Goal: Task Accomplishment & Management: Use online tool/utility

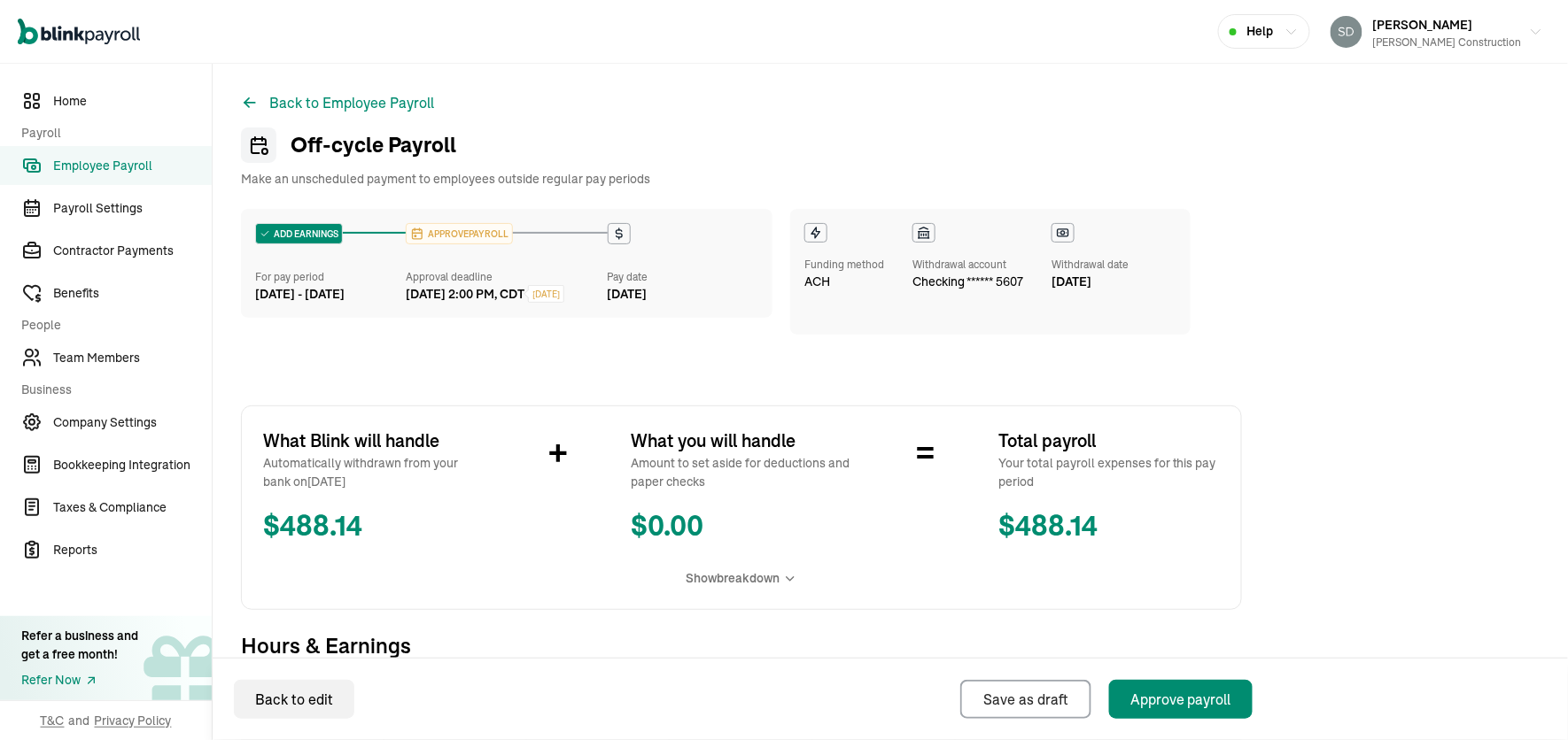
click at [146, 157] on span "Employee Payroll" at bounding box center [132, 166] width 159 height 19
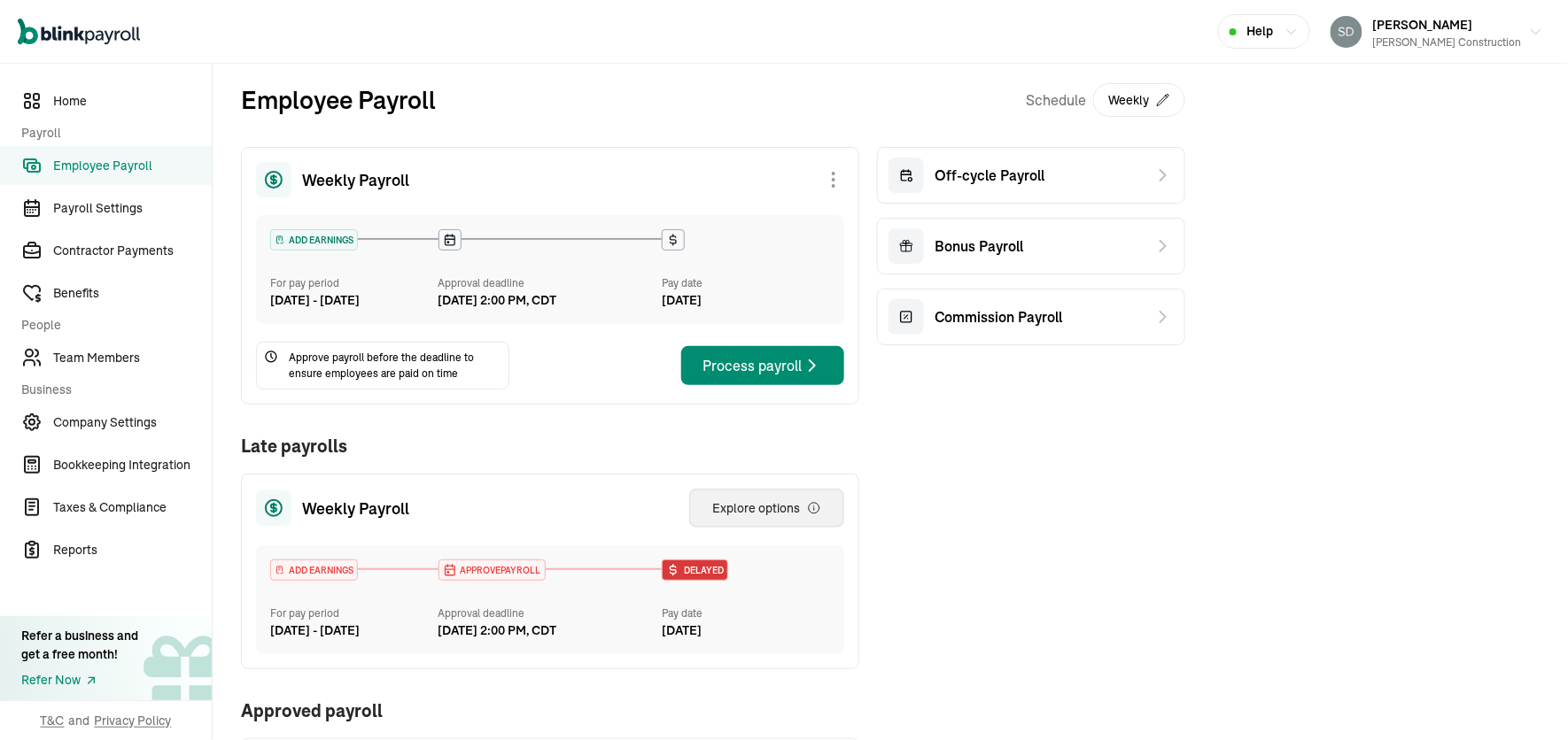
click at [768, 517] on div "Explore options" at bounding box center [767, 508] width 109 height 18
click at [1040, 170] on span "Off-cycle Payroll" at bounding box center [989, 175] width 110 height 22
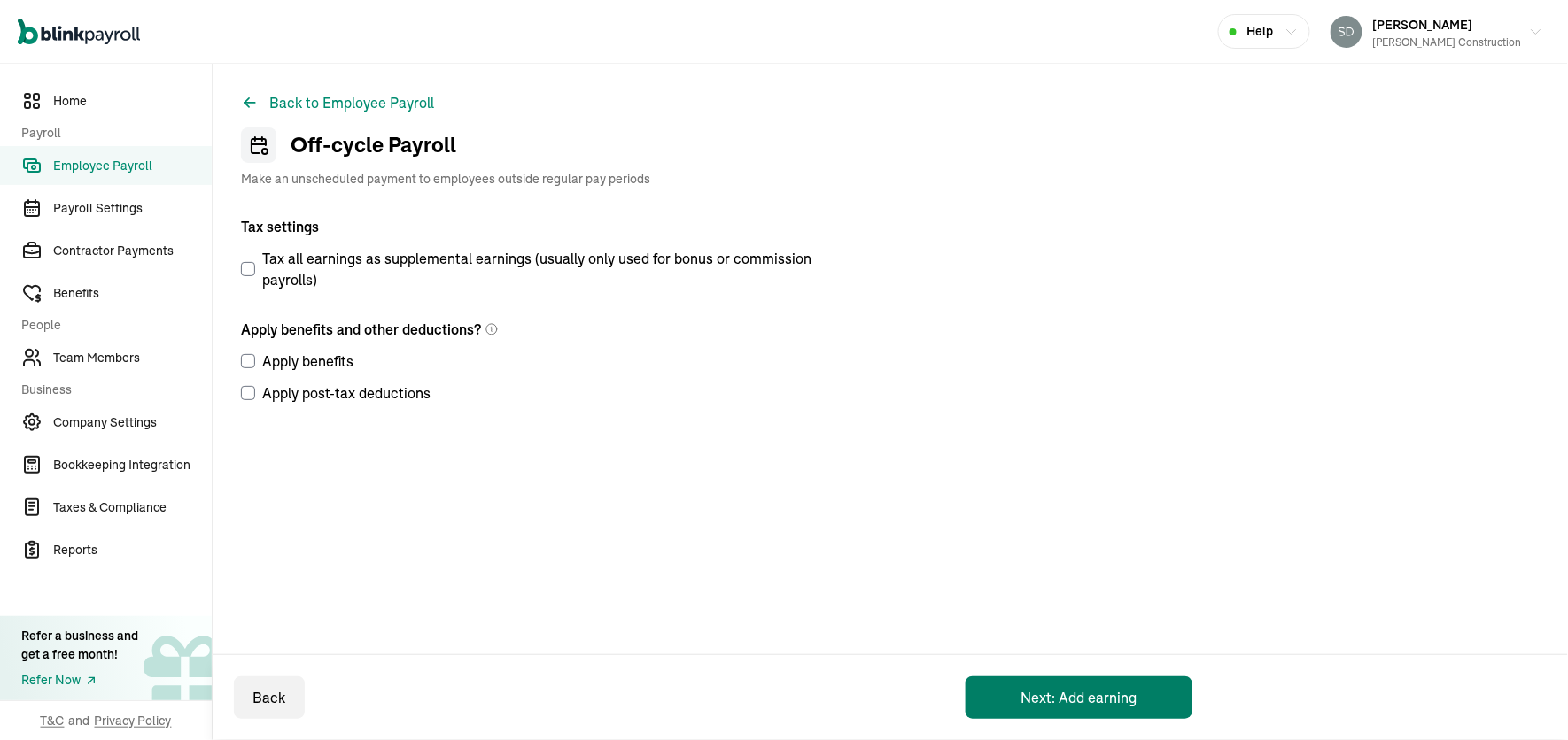
click at [1070, 695] on button "Next: Add earning" at bounding box center [1079, 698] width 226 height 42
select select "direct_deposit"
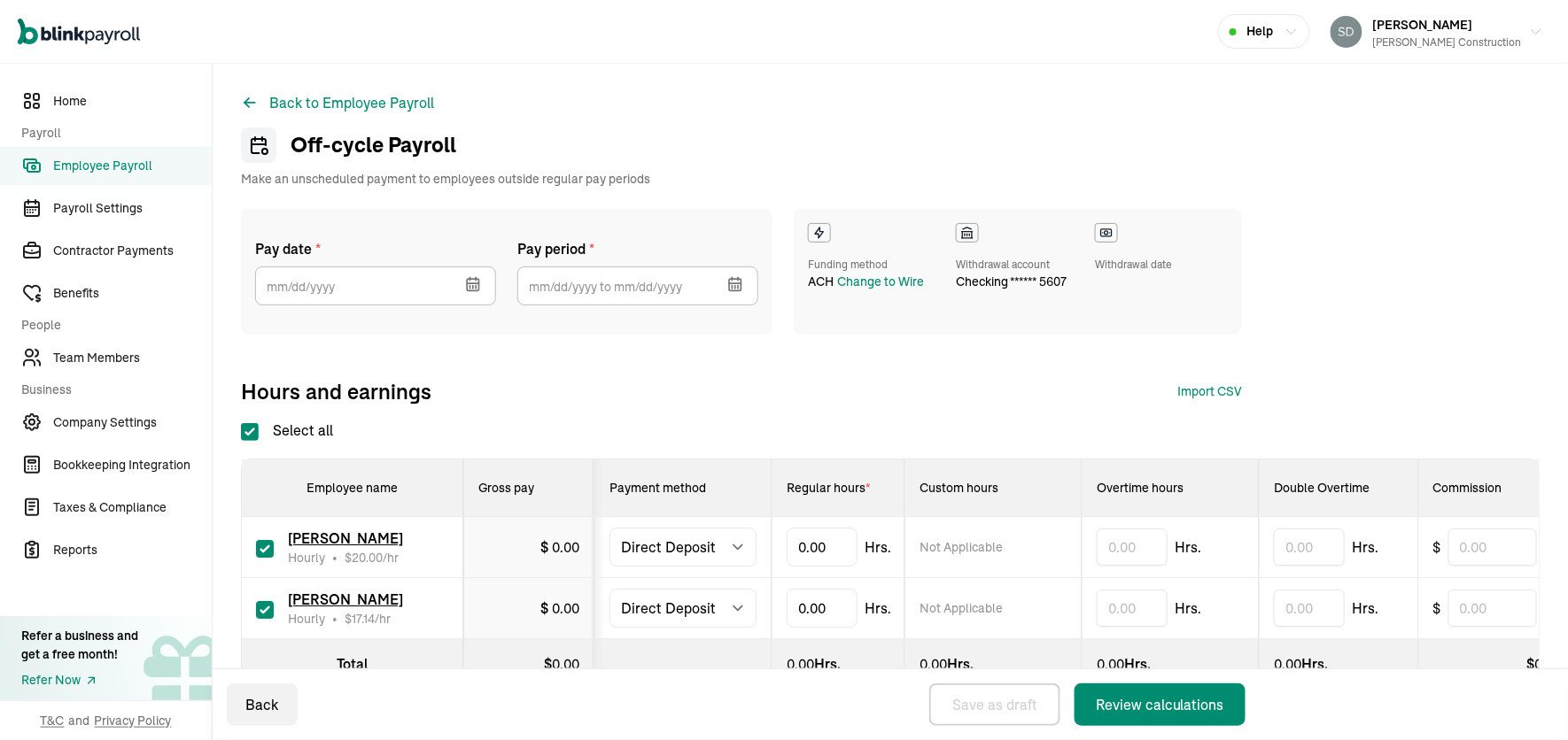
checkbox input "true"
type input "10"
type input "14"
click at [738, 286] on icon "button" at bounding box center [738, 287] width 0 height 3
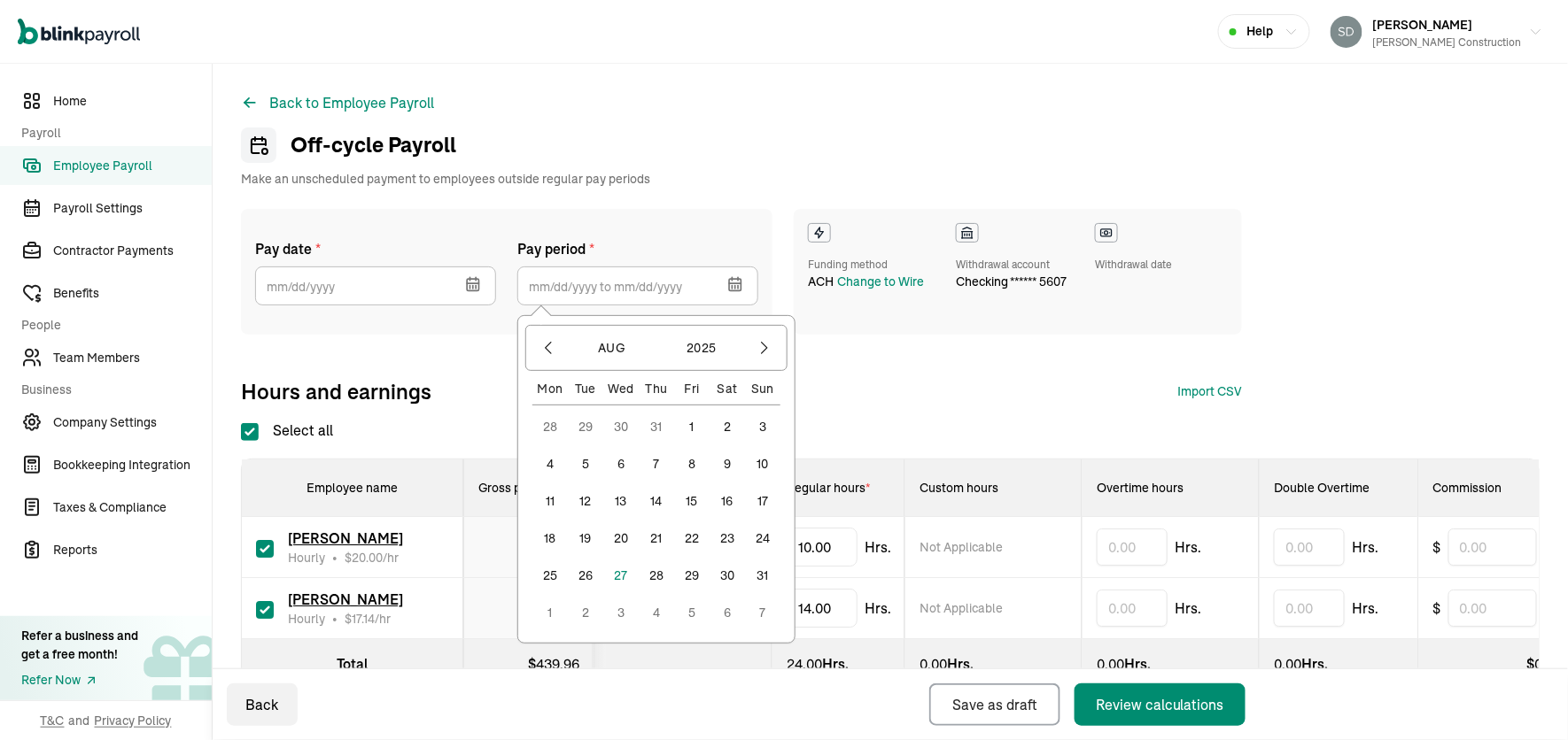
click at [727, 540] on button "23" at bounding box center [727, 539] width 36 height 36
click at [726, 564] on button "30" at bounding box center [727, 576] width 36 height 36
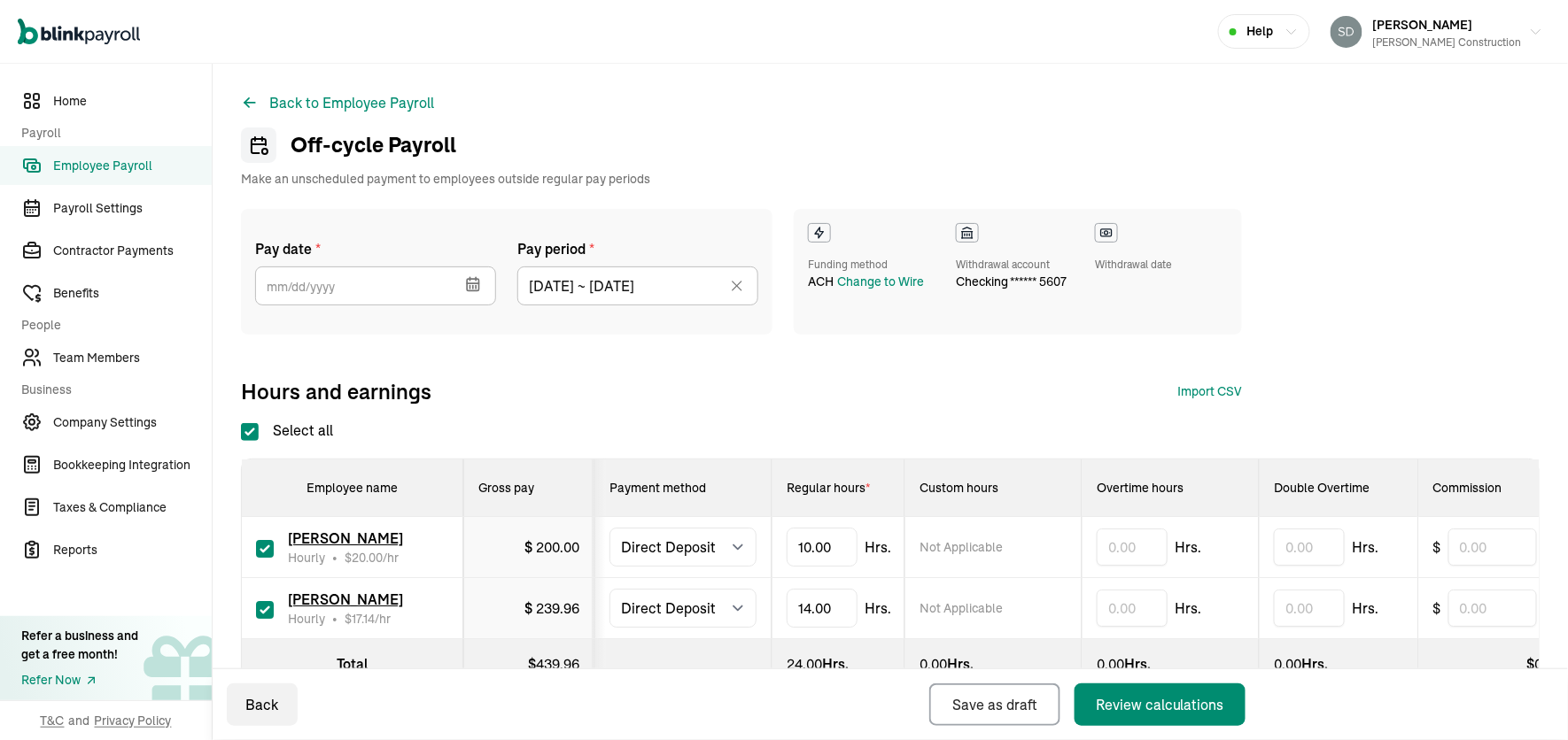
type input "[DATE] ~ [DATE]"
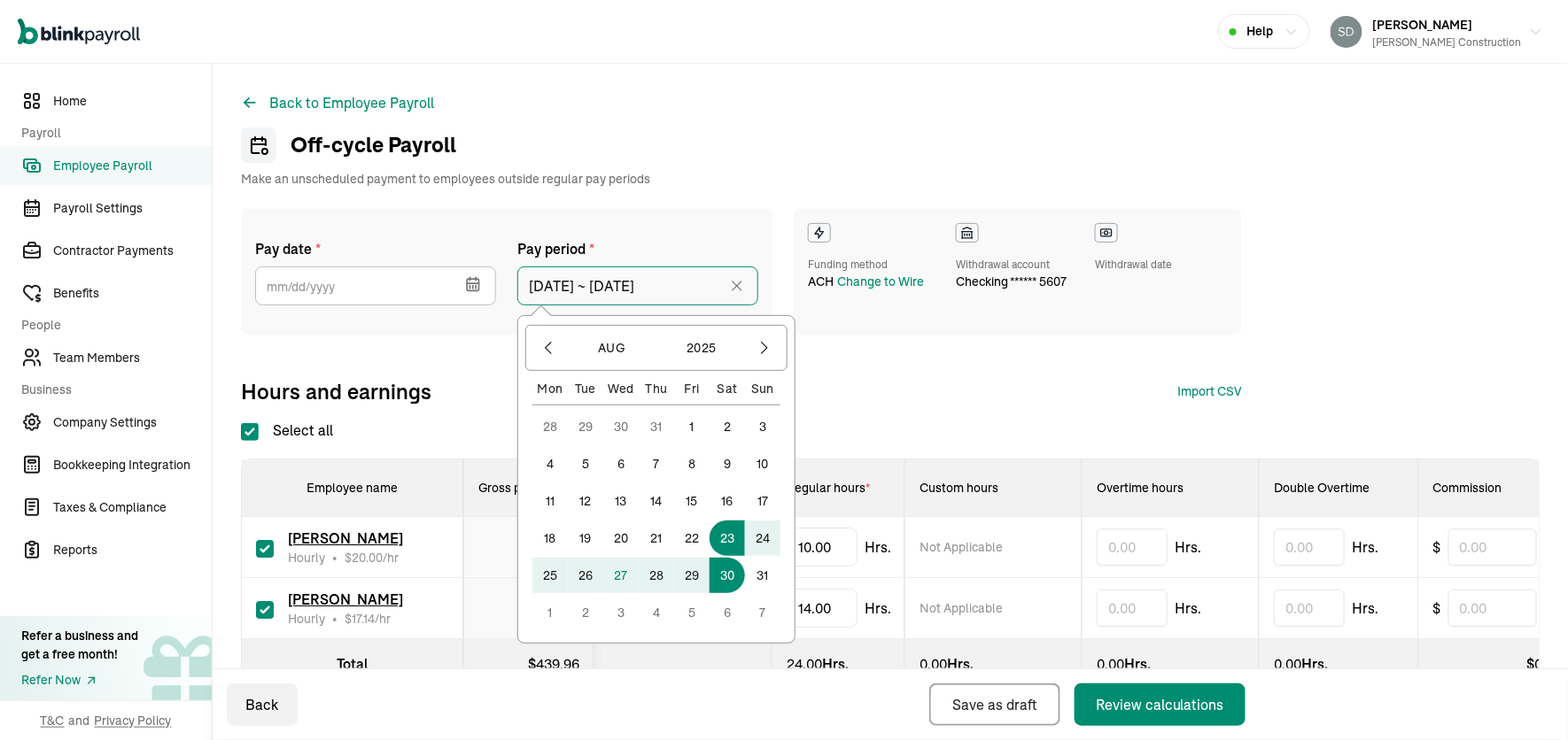
click at [681, 288] on input "[DATE] ~ [DATE]" at bounding box center [638, 285] width 241 height 39
click at [691, 570] on button "29" at bounding box center [692, 576] width 36 height 36
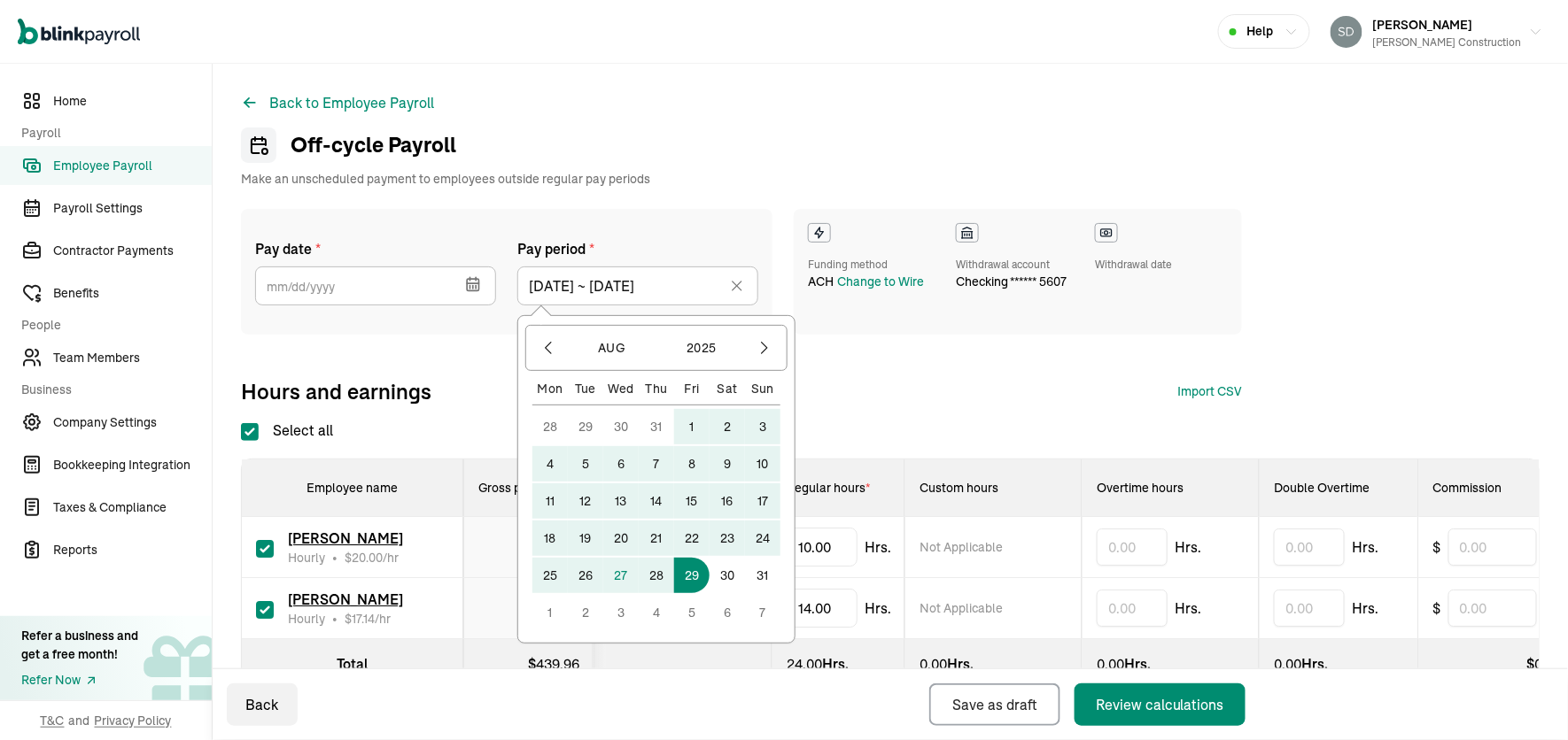
click at [490, 345] on div "Pay date * [DATE] Mon Tue Wed Thu Fri Sat Sun 28 29 30 31 1 2 3 4 5 6 7 8 9 10 …" at bounding box center [742, 279] width 1001 height 140
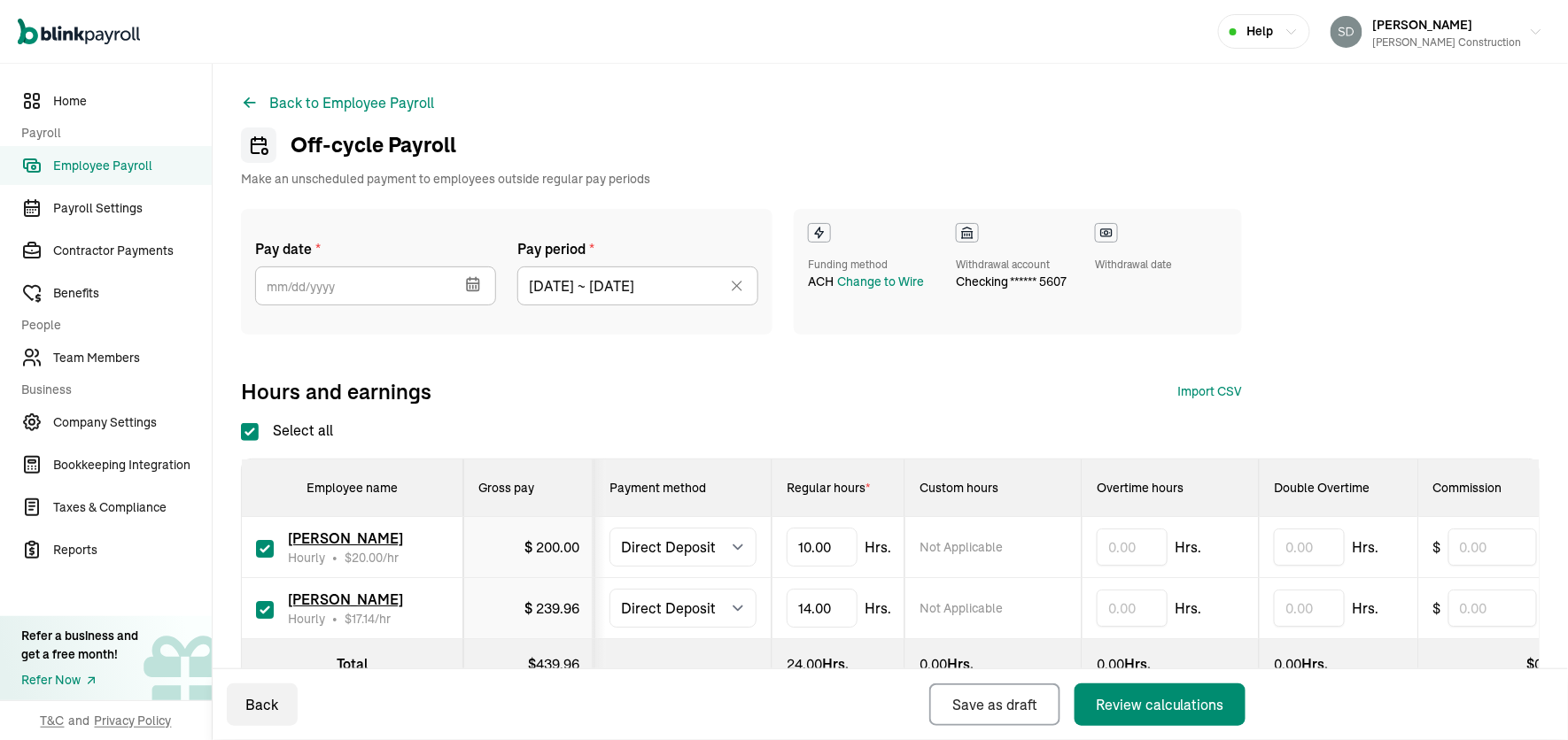
click at [742, 287] on icon at bounding box center [737, 285] width 18 height 18
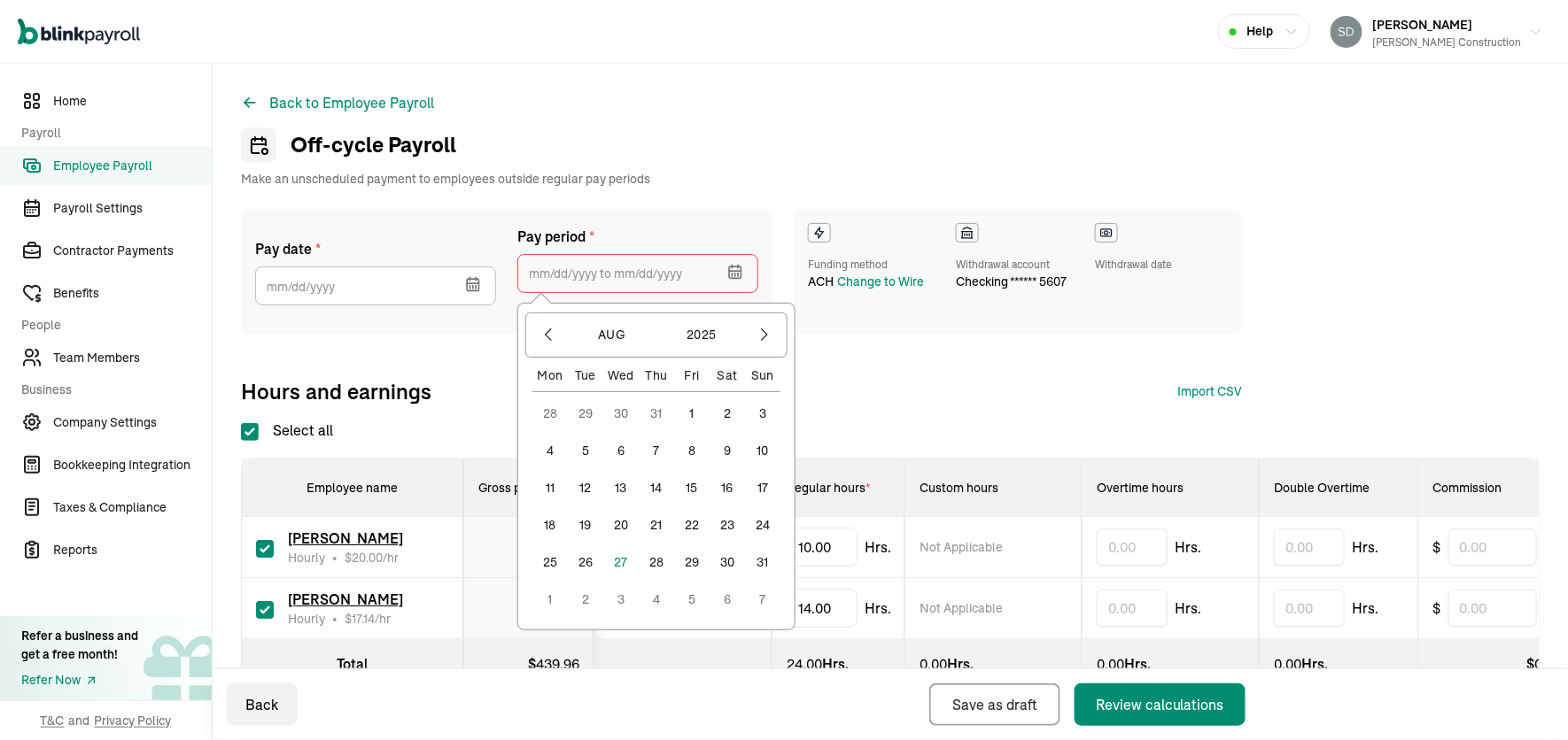
click at [706, 268] on input "text" at bounding box center [638, 273] width 241 height 39
click at [730, 529] on button "23" at bounding box center [727, 525] width 36 height 36
click at [692, 561] on button "29" at bounding box center [692, 563] width 36 height 36
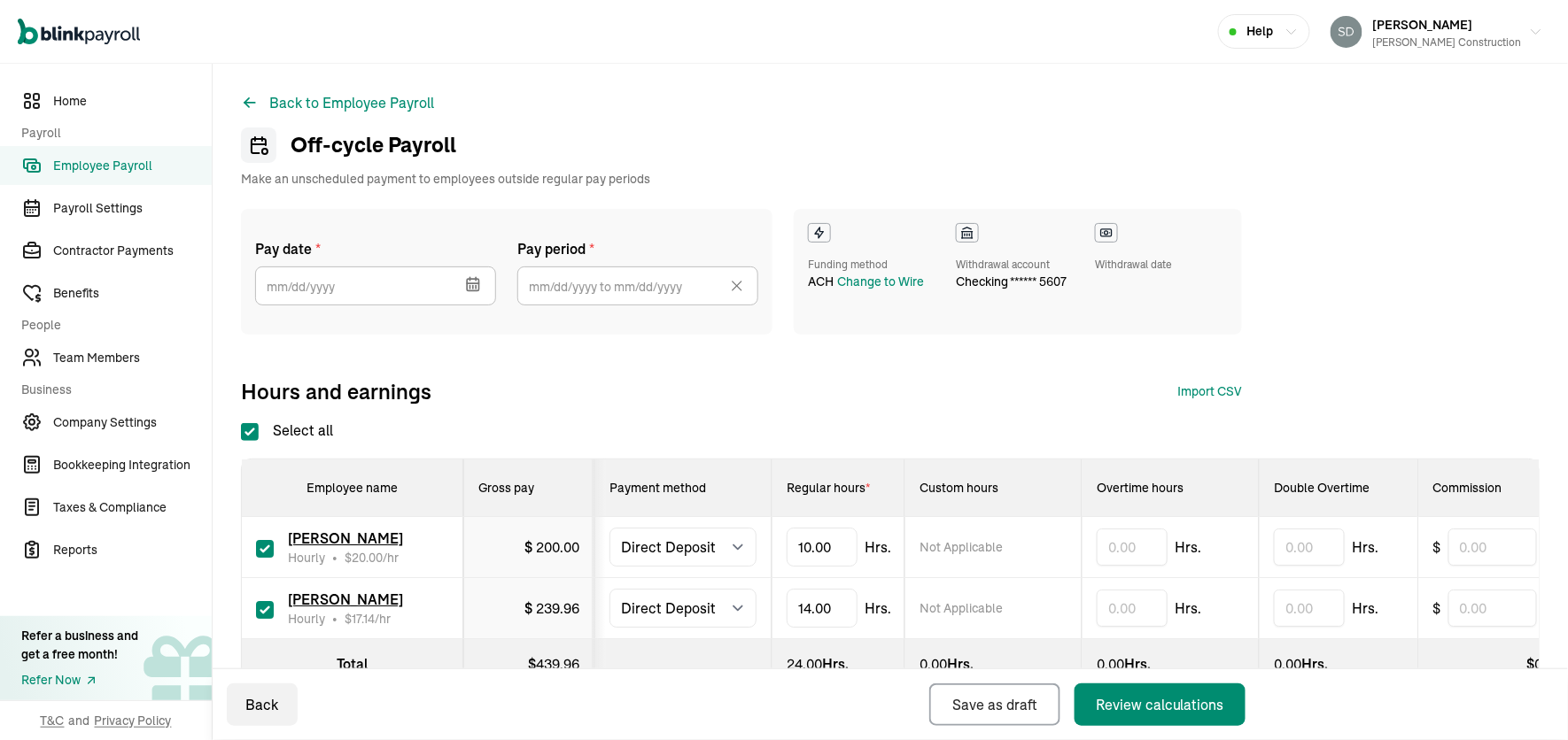
type input "[DATE] ~ [DATE]"
click at [471, 286] on icon "button" at bounding box center [471, 287] width 0 height 3
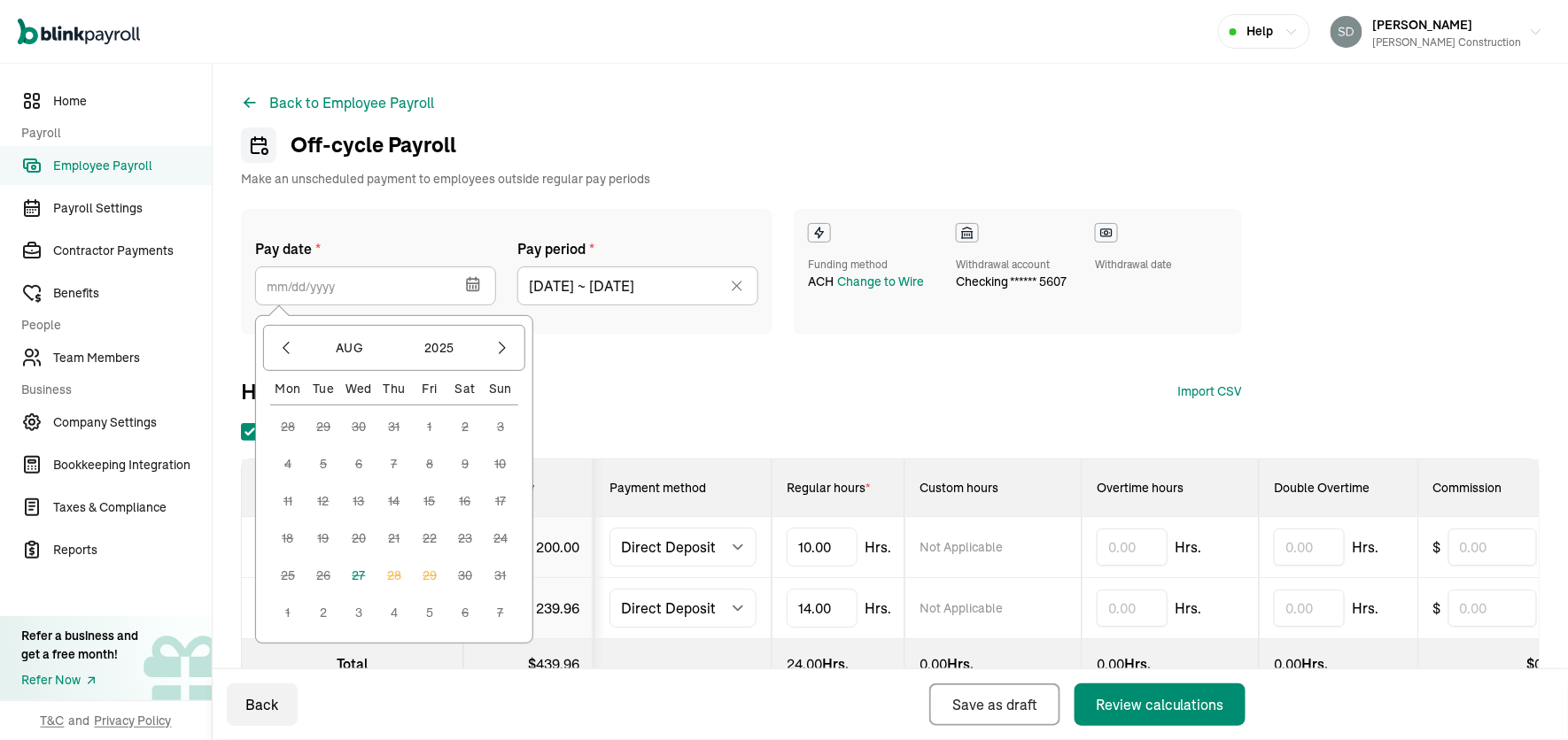
click at [356, 618] on button "3" at bounding box center [359, 613] width 36 height 36
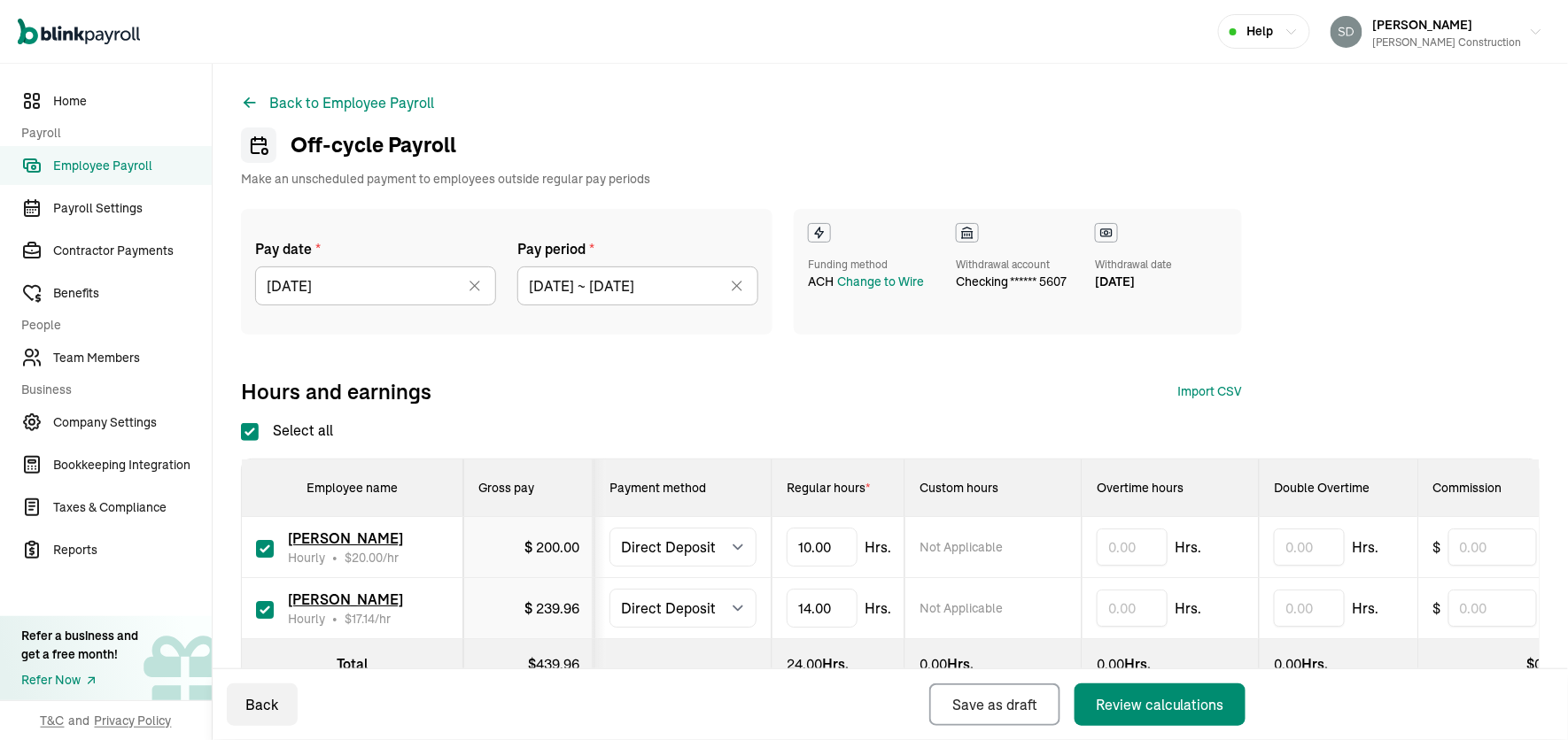
click at [473, 285] on icon at bounding box center [474, 285] width 18 height 18
click at [473, 270] on icon "button" at bounding box center [473, 271] width 18 height 18
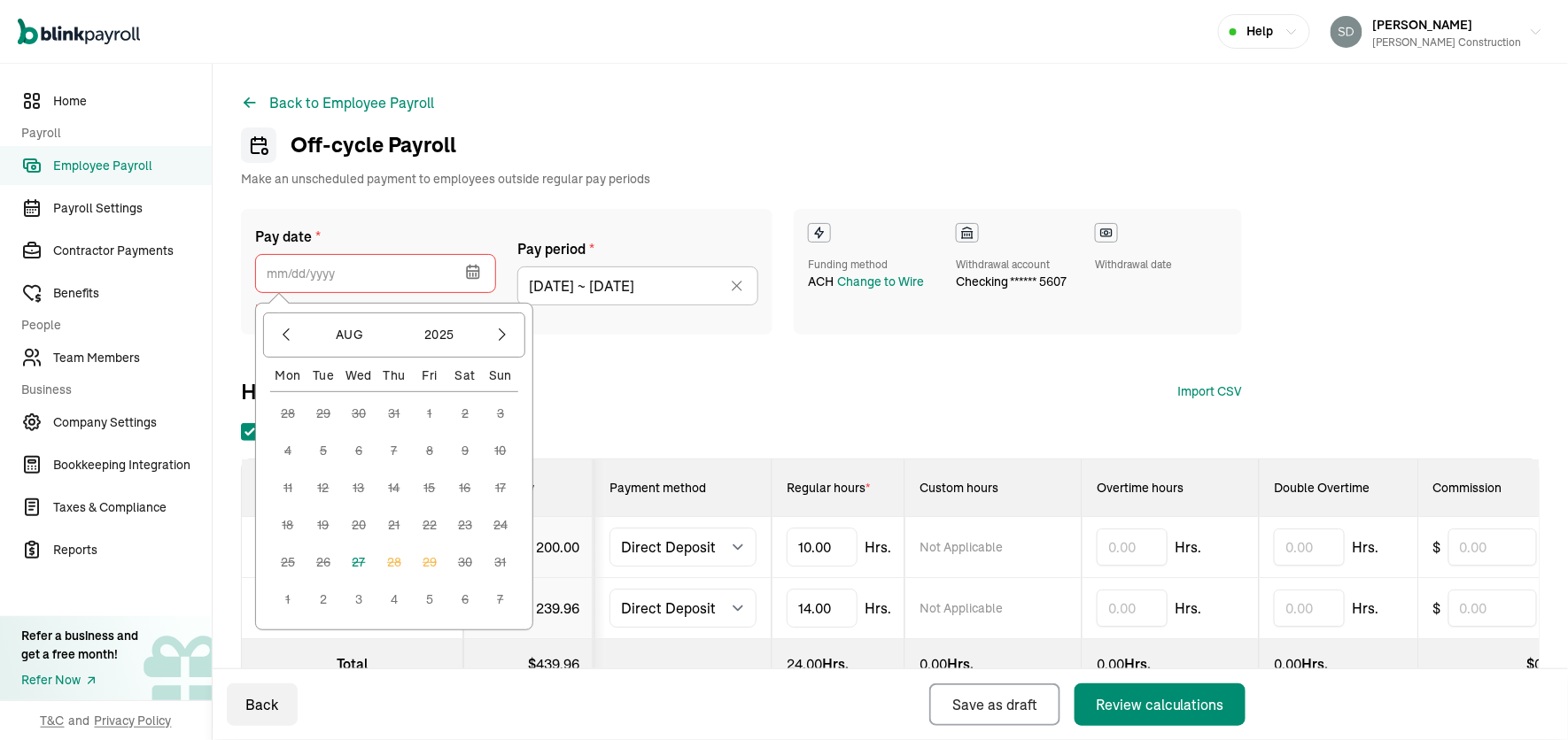
click at [394, 603] on button "4" at bounding box center [395, 600] width 36 height 36
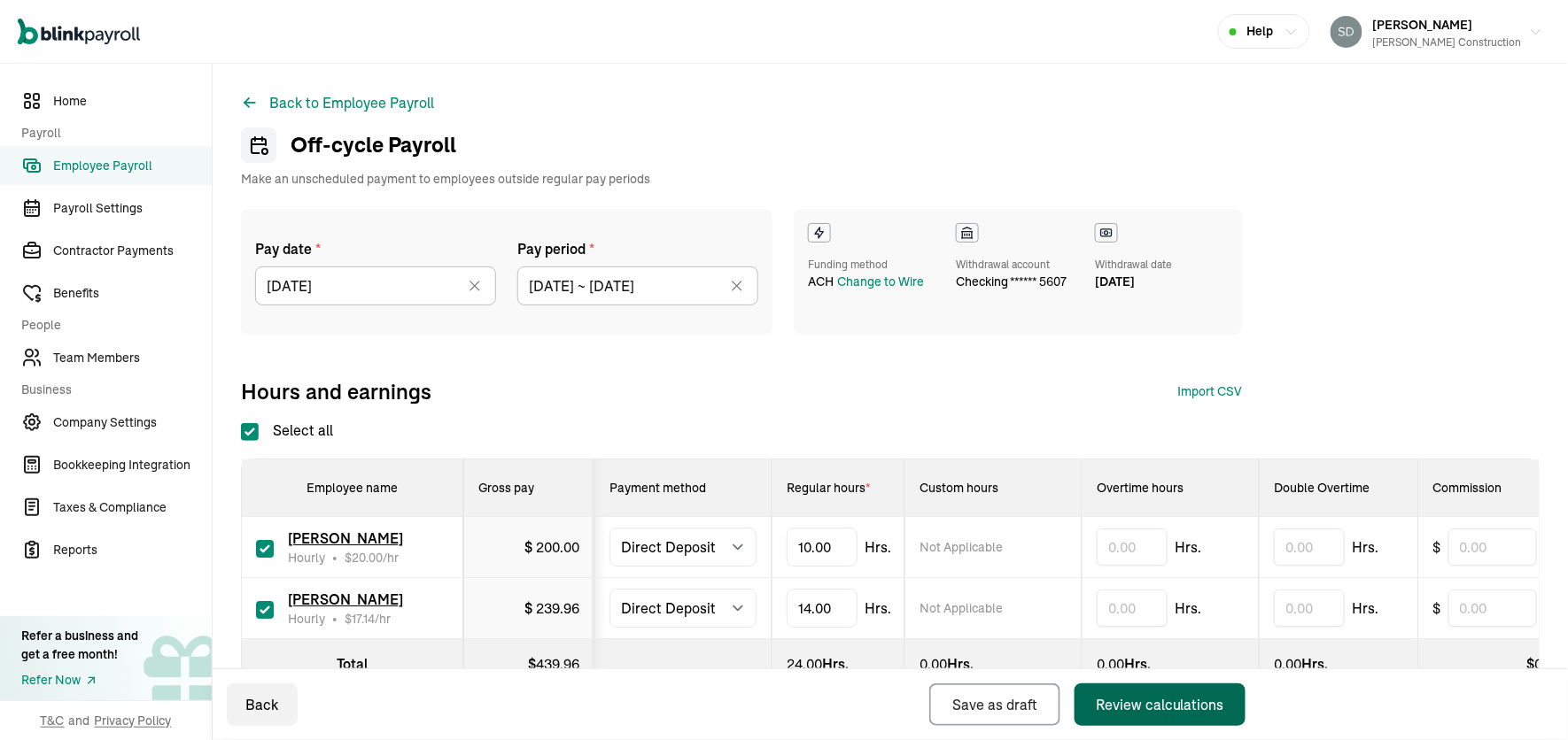
click at [1154, 696] on div "Review calculations" at bounding box center [1160, 704] width 129 height 22
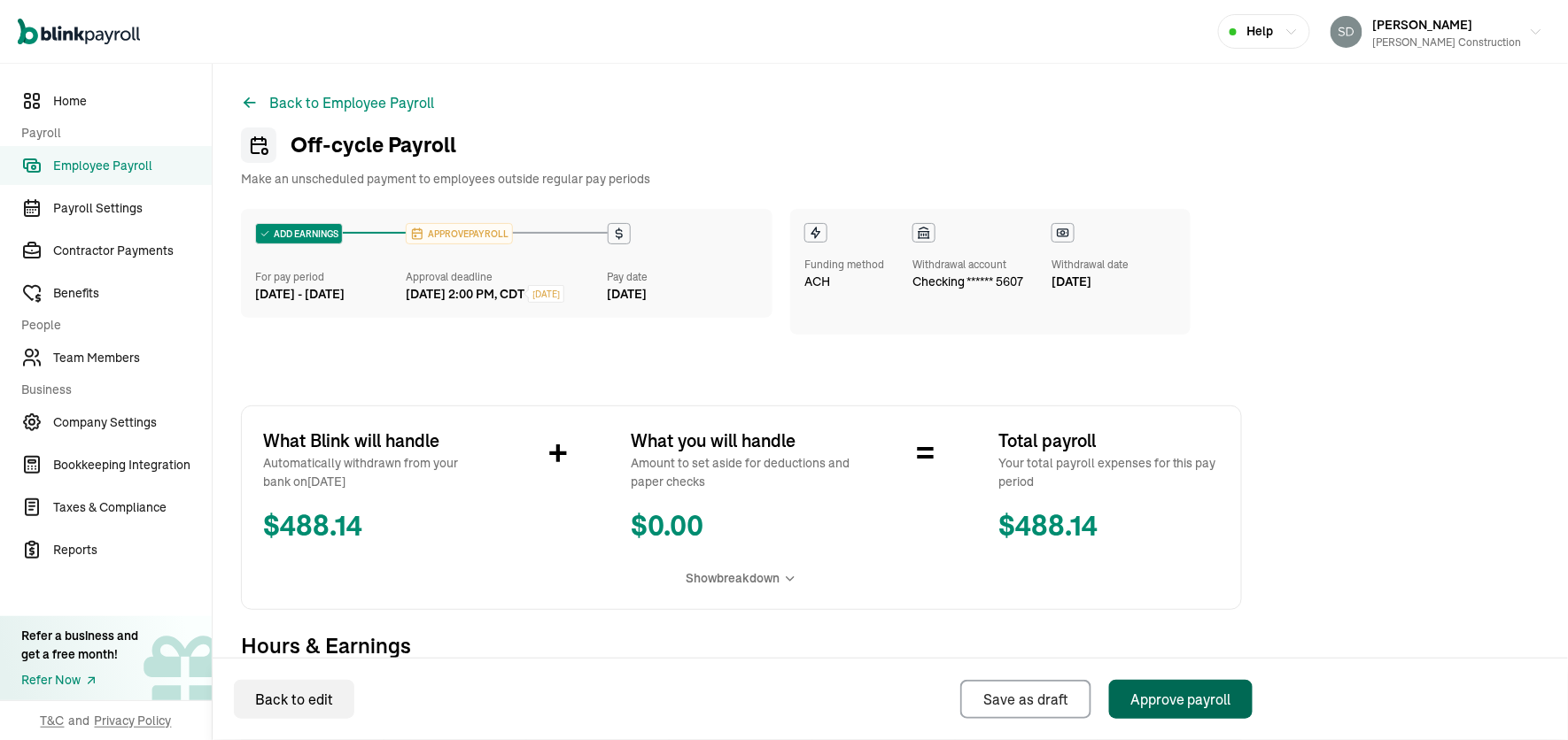
click at [1168, 698] on div "Approve payroll" at bounding box center [1181, 700] width 101 height 22
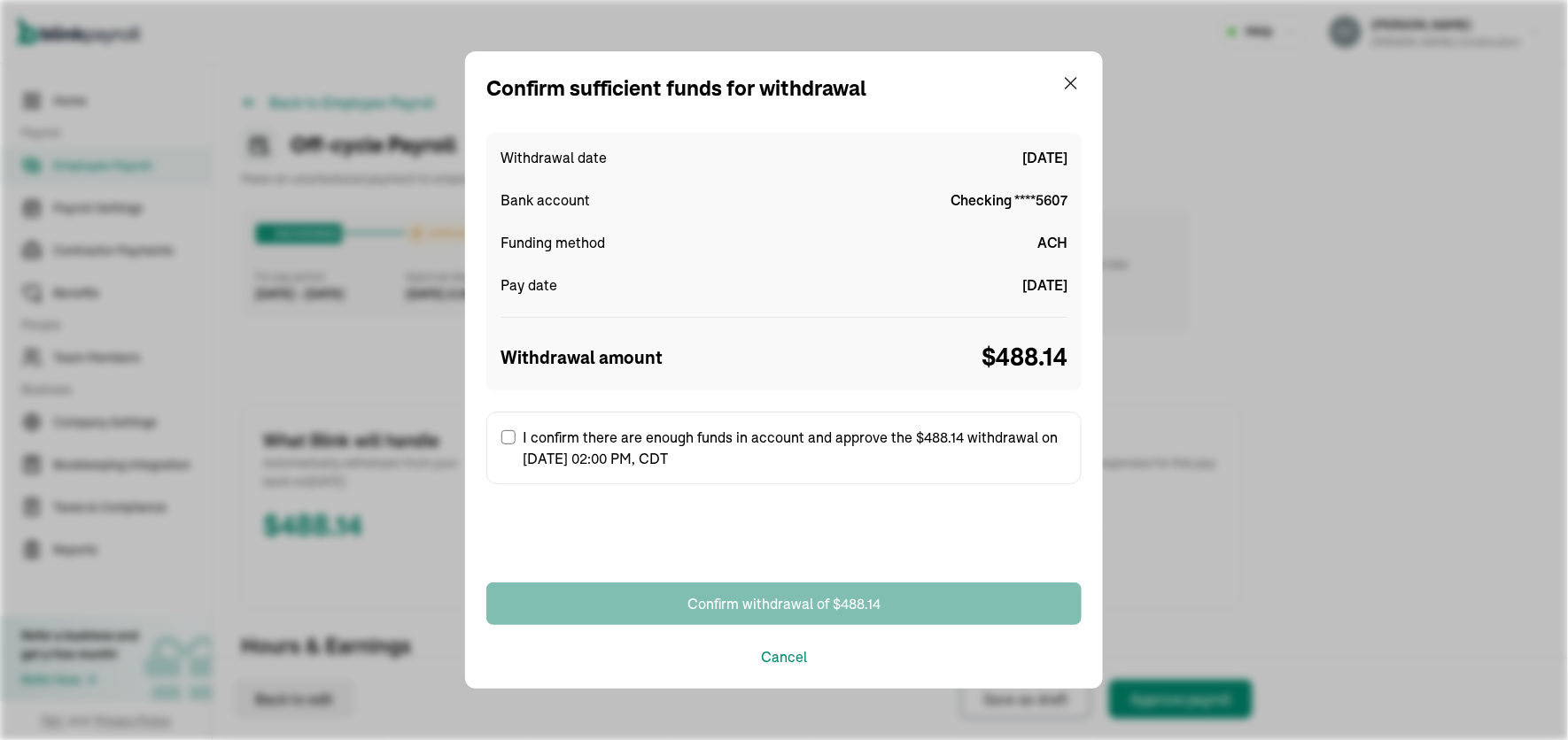
click at [507, 438] on input "I confirm there are enough funds in account and approve the $488.14 withdrawal …" at bounding box center [508, 437] width 14 height 14
checkbox input "true"
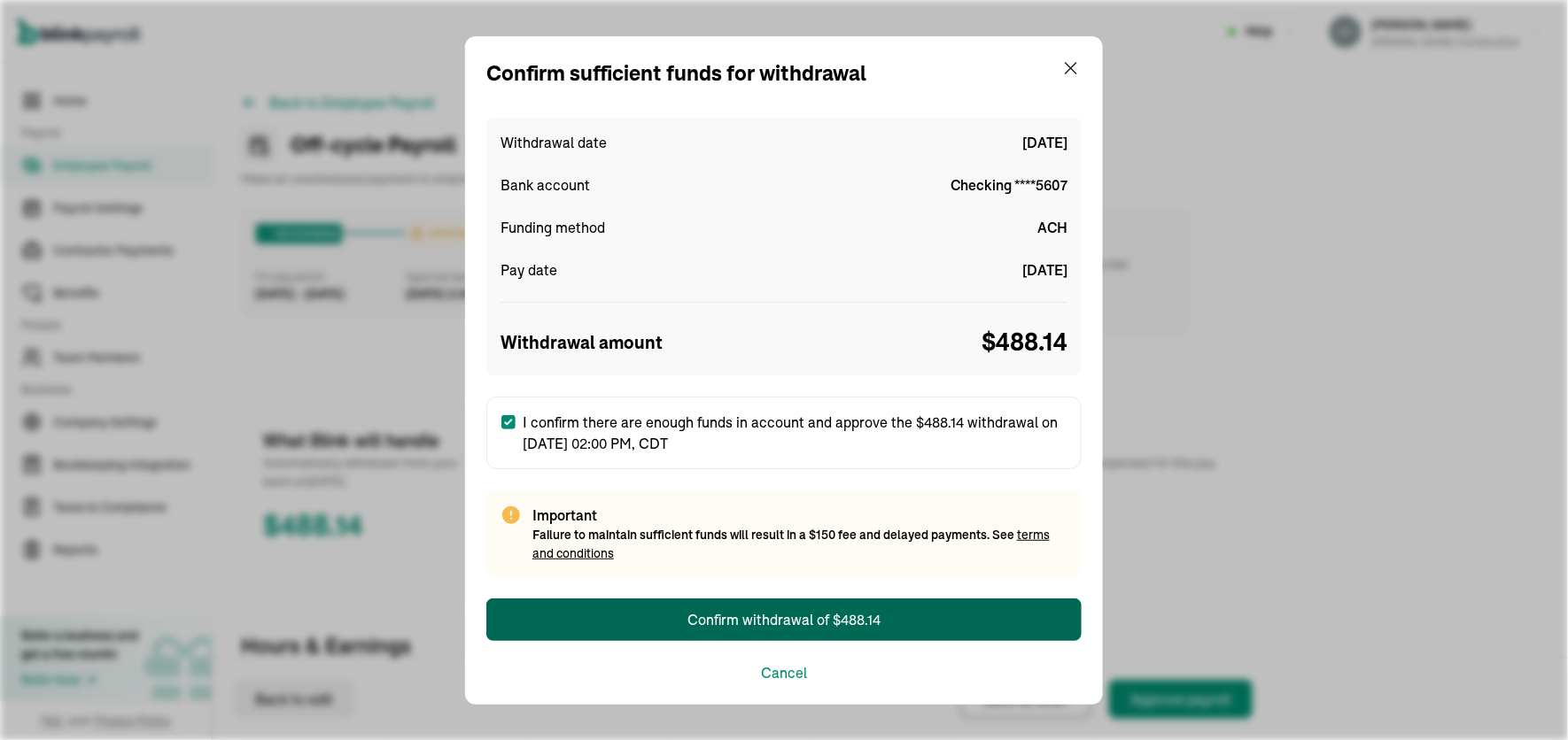
click at [755, 621] on div "Confirm withdrawal of $488.14" at bounding box center [784, 620] width 194 height 22
